Goal: Task Accomplishment & Management: Manage account settings

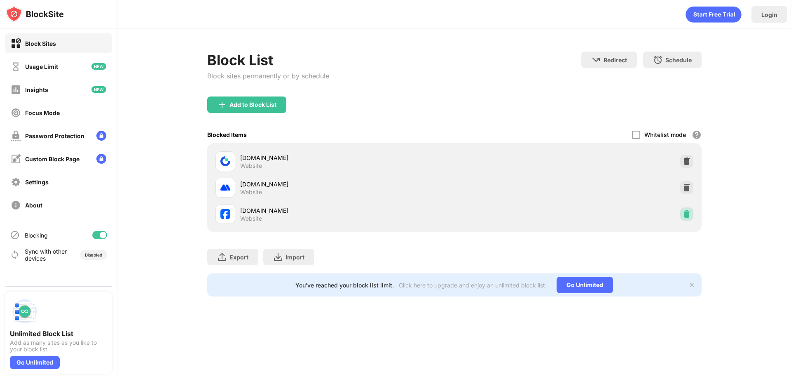
click at [688, 216] on img at bounding box center [687, 214] width 8 height 8
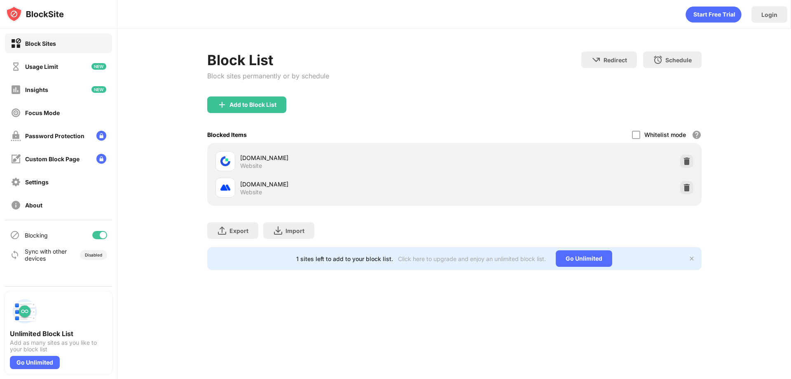
click at [729, 232] on div "Block List Block sites permanently or by schedule Redirect Choose a site to be …" at bounding box center [454, 160] width 674 height 265
